Goal: Information Seeking & Learning: Learn about a topic

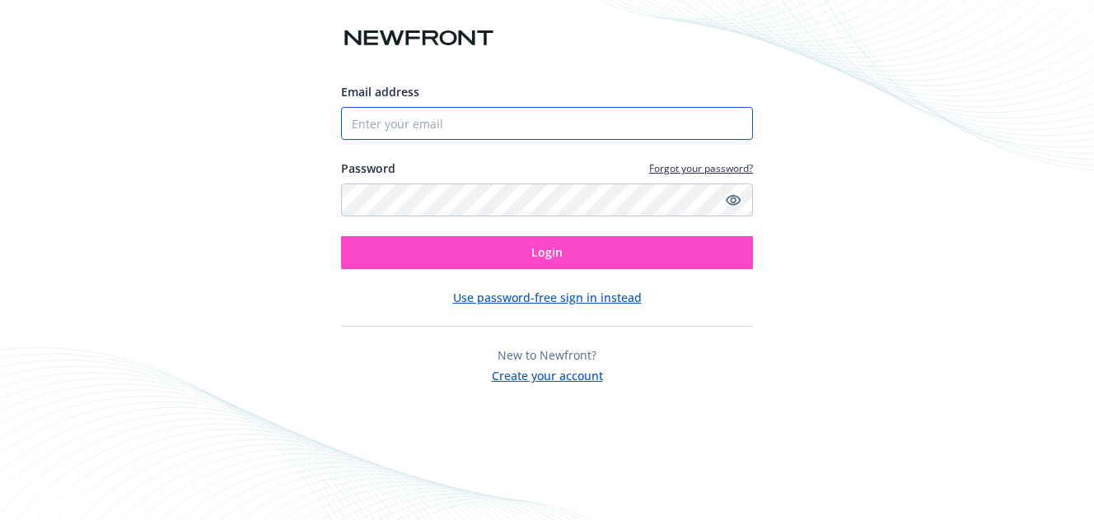
type input "[EMAIL_ADDRESS][DOMAIN_NAME]"
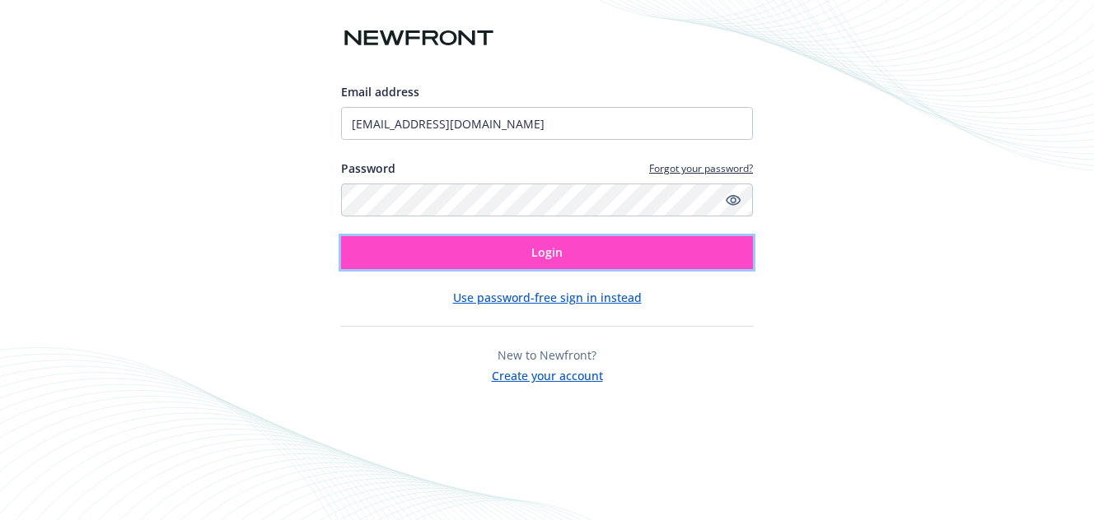
click at [447, 248] on button "Login" at bounding box center [547, 252] width 412 height 33
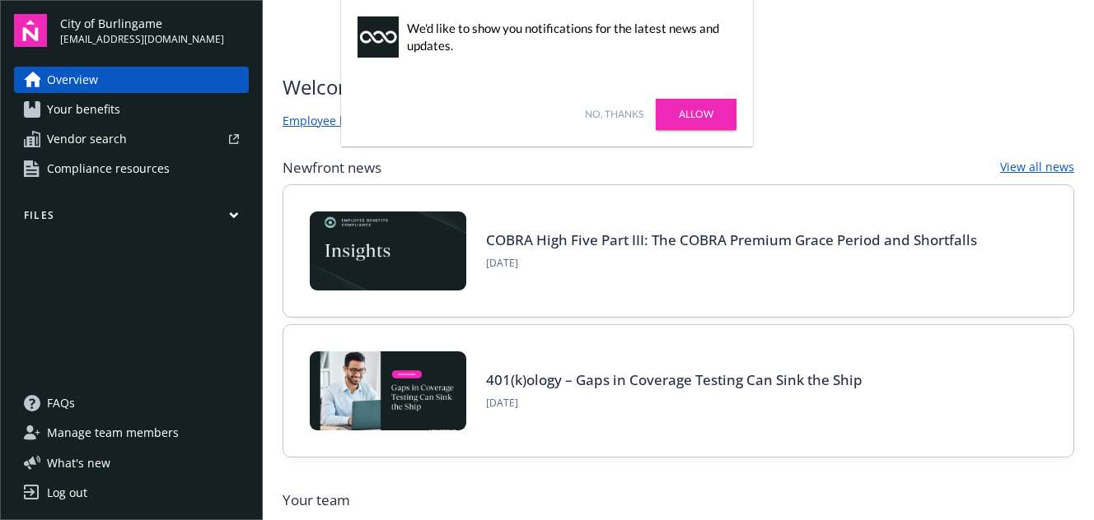
click at [624, 113] on link "No, thanks" at bounding box center [614, 114] width 58 height 15
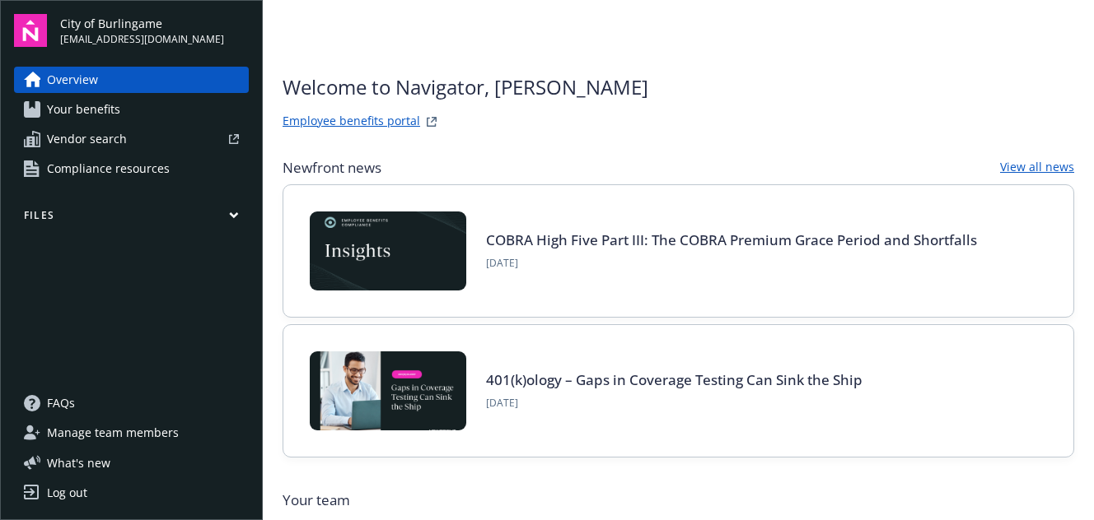
click at [58, 106] on span "Your benefits" at bounding box center [83, 109] width 73 height 26
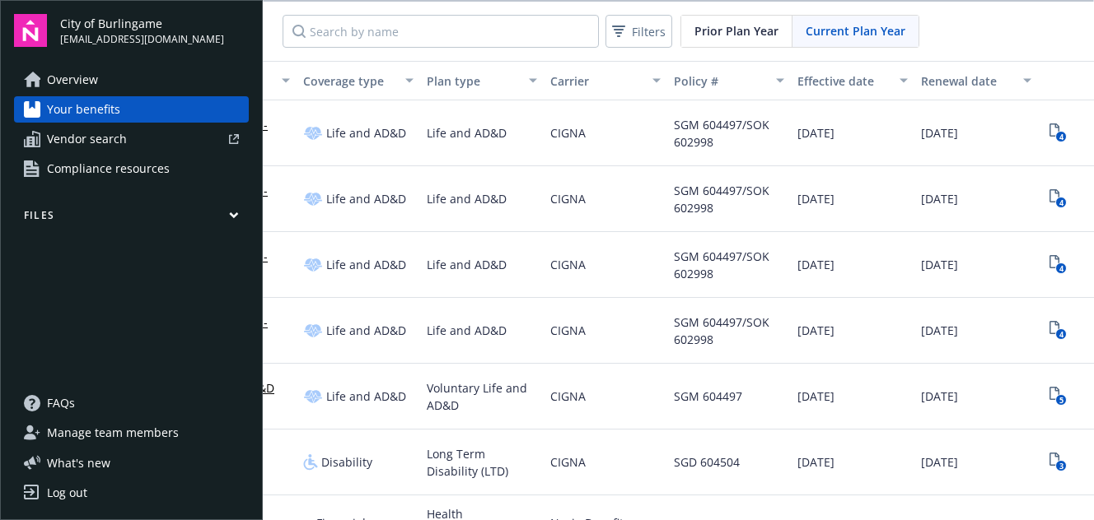
scroll to position [0, 289]
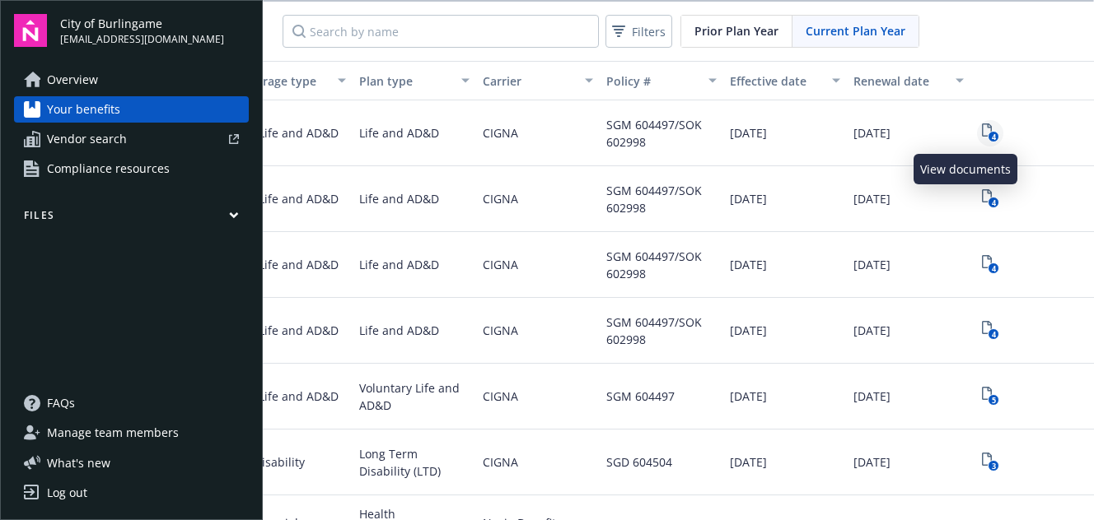
click at [991, 133] on text "4" at bounding box center [993, 137] width 4 height 11
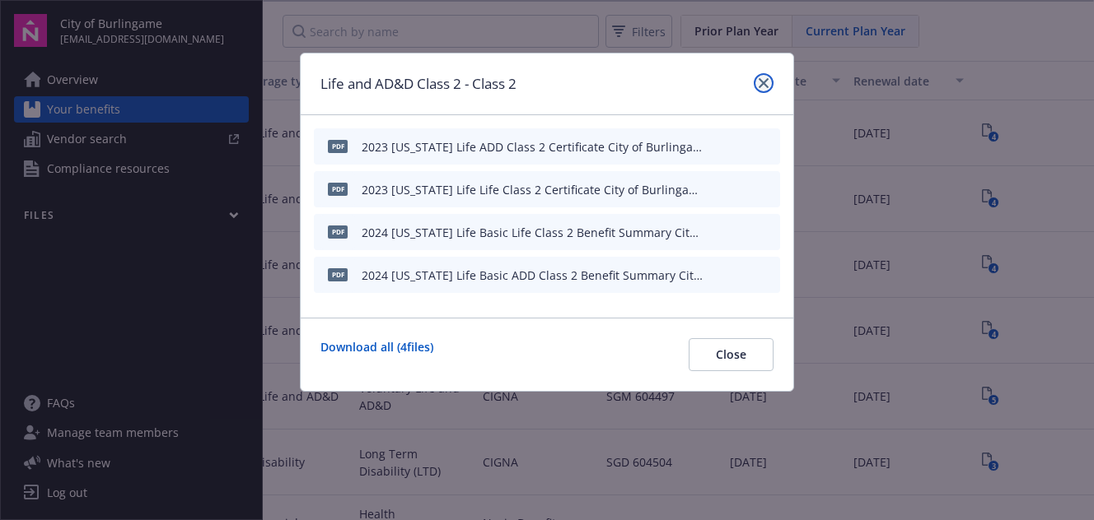
click at [766, 83] on icon "close" at bounding box center [763, 83] width 10 height 10
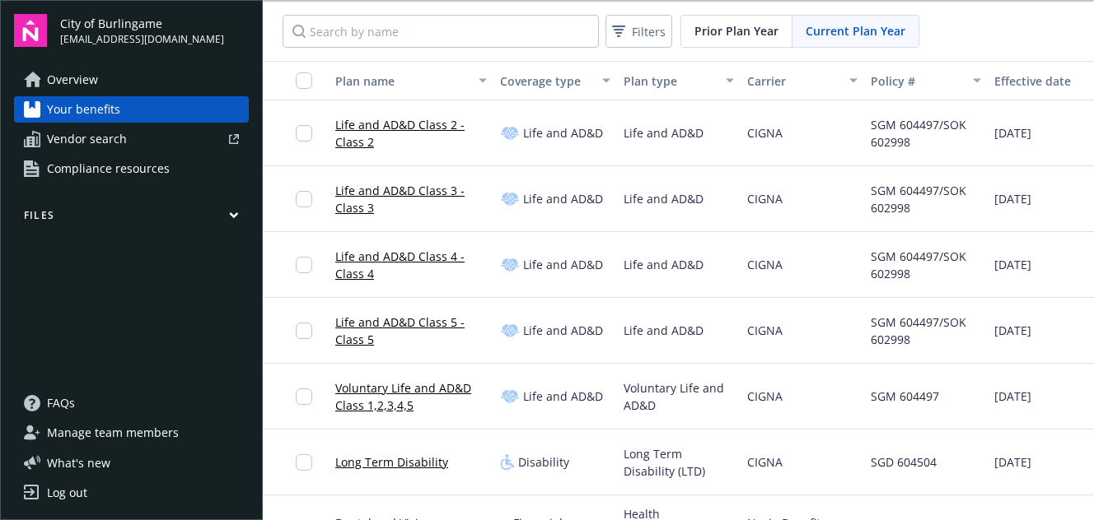
click at [82, 491] on div "Log out" at bounding box center [67, 493] width 40 height 26
